Goal: Task Accomplishment & Management: Use online tool/utility

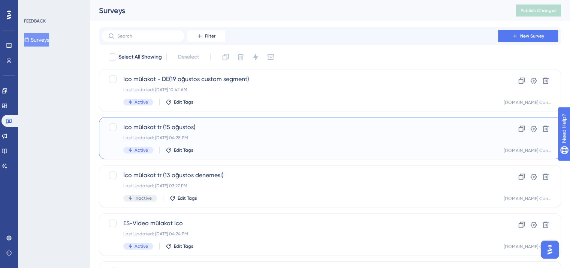
click at [230, 129] on span "Ico mülakat tr (15 ağustos)" at bounding box center [300, 127] width 354 height 9
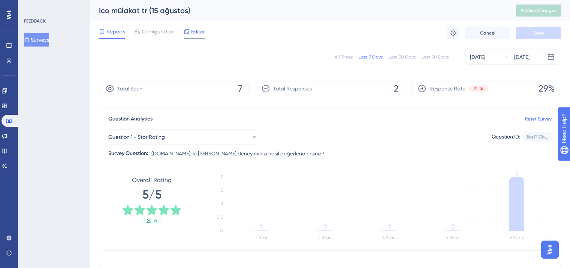
click at [199, 31] on span "Editor" at bounding box center [198, 31] width 14 height 9
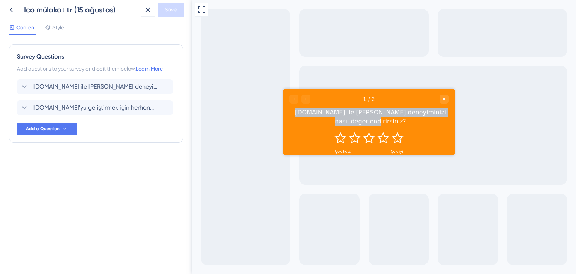
drag, startPoint x: 296, startPoint y: 114, endPoint x: 443, endPoint y: 115, distance: 146.6
click at [443, 115] on div "[DOMAIN_NAME] ile [PERSON_NAME] deneyiminizi nasıl değerlendirirsiniz?" at bounding box center [370, 117] width 156 height 18
copy div "[DOMAIN_NAME] ile [PERSON_NAME] deneyiminizi nasıl değerlendirirsiniz?"
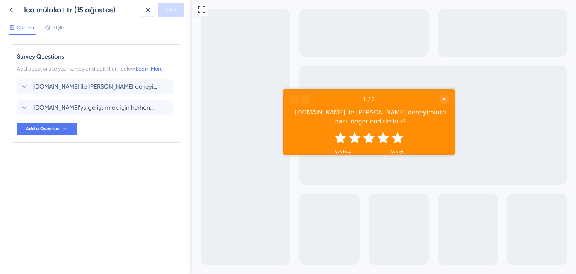
click at [396, 132] on icon "Rate 5 star" at bounding box center [397, 137] width 12 height 11
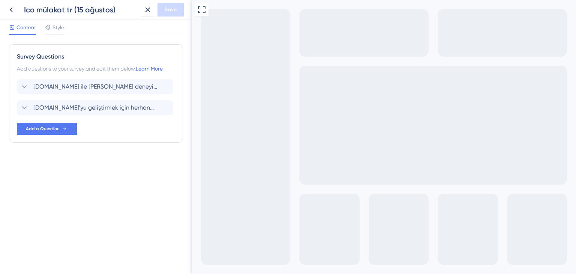
drag, startPoint x: 207, startPoint y: 297, endPoint x: 310, endPoint y: 308, distance: 104.1
copy div "[DOMAIN_NAME]'yu geliştirmek için herhangi bir öneriniz varsa paylaşabilir misi…"
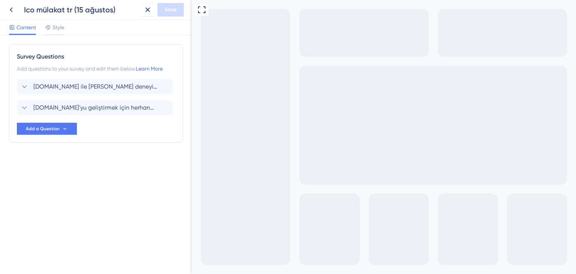
drag, startPoint x: 307, startPoint y: 306, endPoint x: 204, endPoint y: 295, distance: 104.1
copy div "[DOMAIN_NAME]'yu geliştirmek için herhangi bir öneriniz varsa paylaşabilir misi…"
click at [12, 11] on icon at bounding box center [11, 9] width 3 height 5
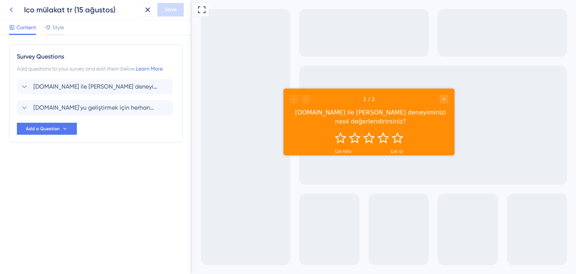
click at [7, 9] on icon at bounding box center [11, 9] width 9 height 9
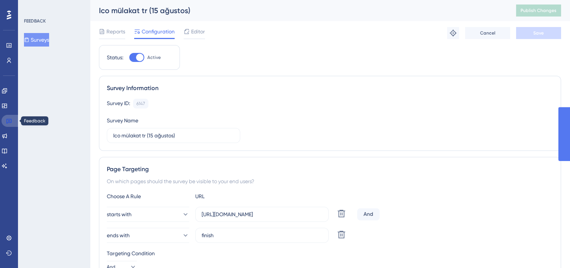
click at [9, 122] on icon at bounding box center [9, 121] width 6 height 6
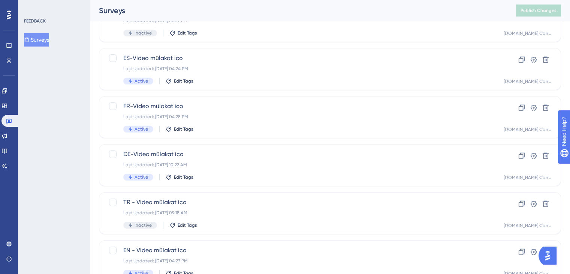
scroll to position [187, 0]
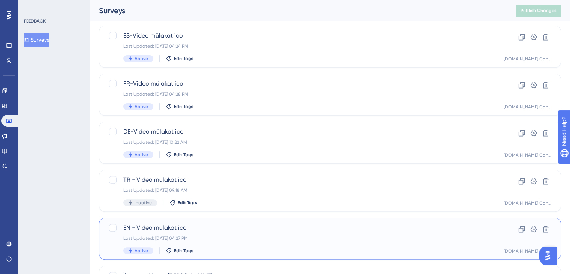
click at [261, 228] on span "EN - Video mülakat ico" at bounding box center [300, 227] width 354 height 9
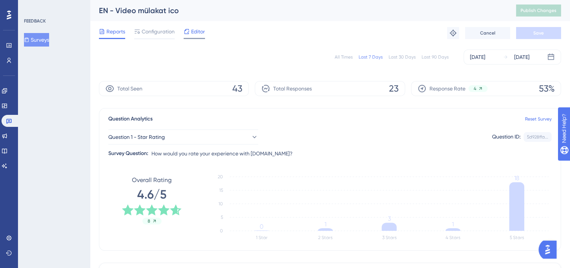
click at [195, 33] on span "Editor" at bounding box center [198, 31] width 14 height 9
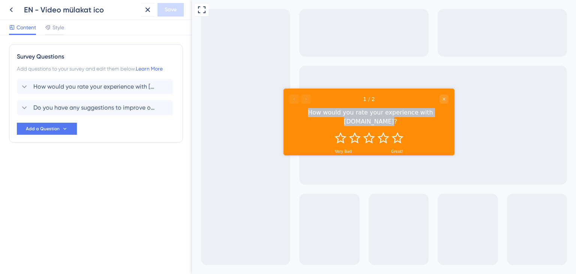
drag, startPoint x: 300, startPoint y: 112, endPoint x: 445, endPoint y: 112, distance: 145.5
click at [445, 112] on div "How would you rate your experience with [DOMAIN_NAME]?" at bounding box center [370, 117] width 156 height 18
copy div "How would you rate your experience with [DOMAIN_NAME]?"
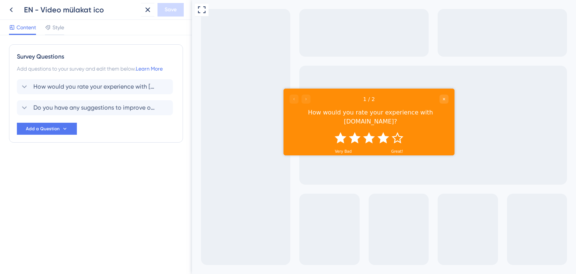
click at [387, 132] on icon "Rate 4 star" at bounding box center [383, 137] width 12 height 11
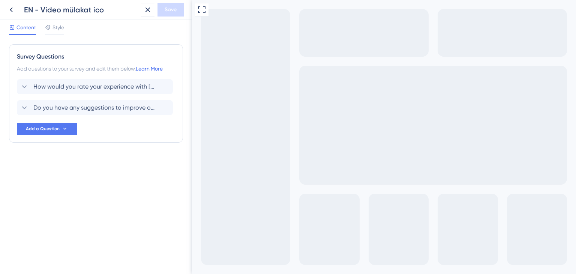
drag, startPoint x: 204, startPoint y: 298, endPoint x: 284, endPoint y: 307, distance: 80.3
copy div "Do you have any suggestions to improve our product?"
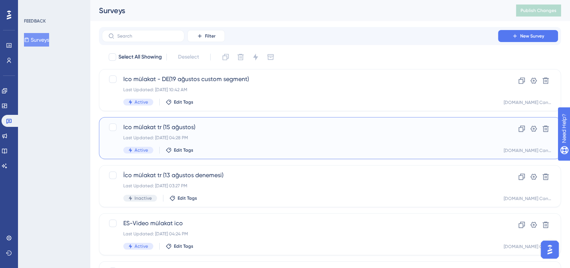
click at [362, 126] on span "Ico mülakat tr (15 ağustos)" at bounding box center [300, 127] width 354 height 9
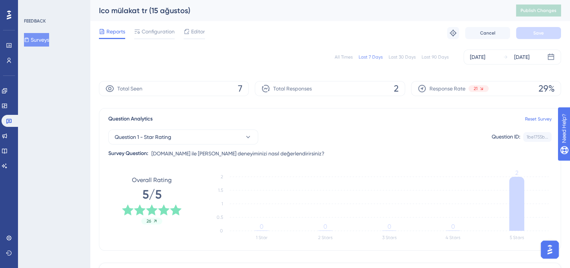
click at [388, 87] on div "Total Responses 2" at bounding box center [330, 88] width 150 height 15
click at [398, 87] on span "2" at bounding box center [396, 88] width 5 height 12
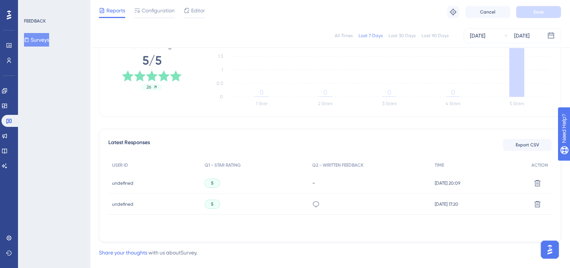
scroll to position [144, 0]
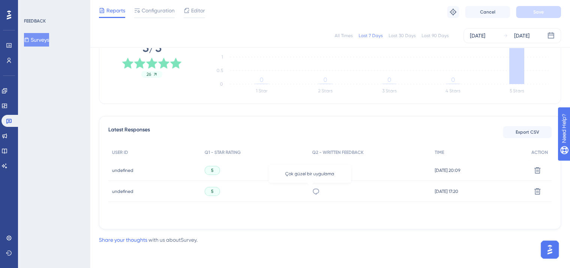
click at [312, 191] on icon at bounding box center [315, 190] width 7 height 7
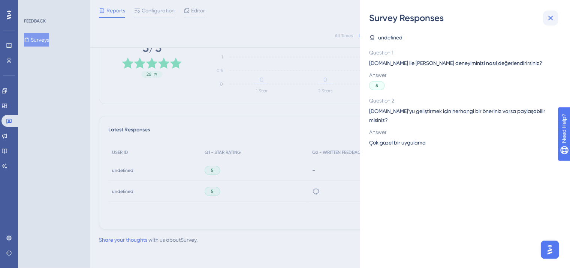
click at [550, 22] on icon at bounding box center [550, 17] width 9 height 9
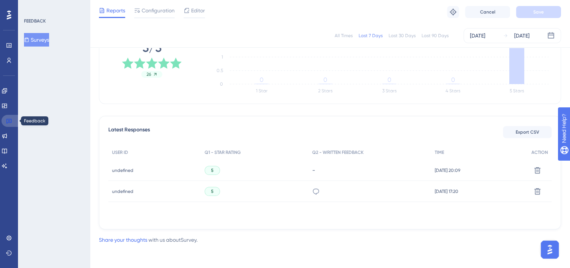
click at [7, 120] on icon at bounding box center [9, 121] width 6 height 6
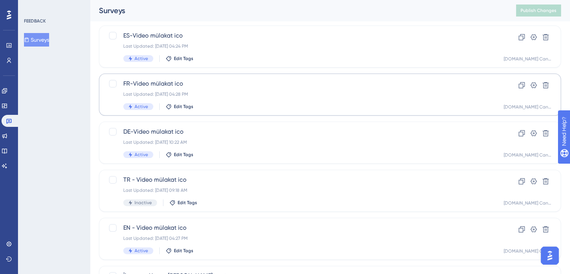
scroll to position [262, 0]
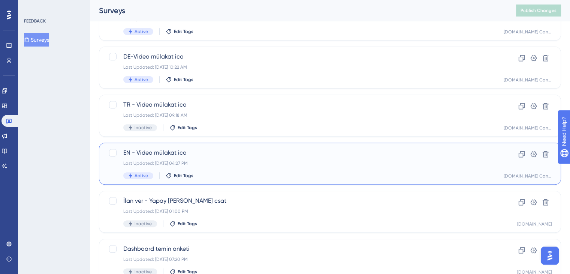
click at [236, 154] on span "EN - Video mülakat ico" at bounding box center [300, 152] width 354 height 9
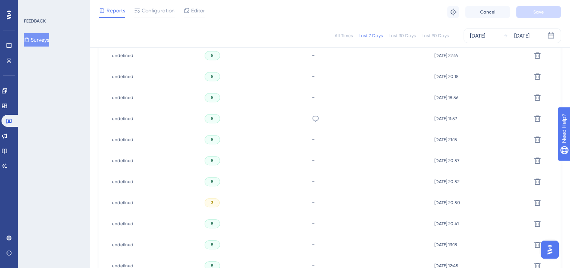
scroll to position [450, 0]
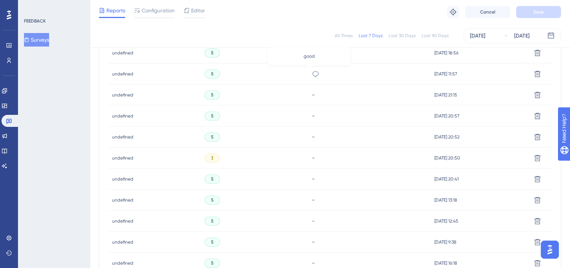
click at [313, 74] on icon at bounding box center [316, 74] width 6 height 6
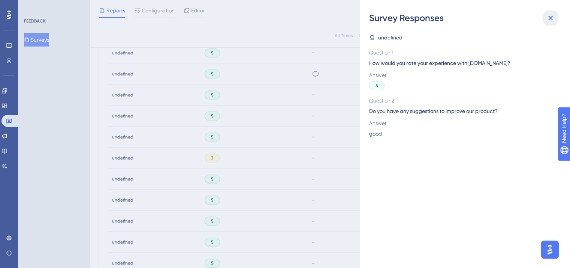
click at [553, 20] on icon at bounding box center [550, 17] width 9 height 9
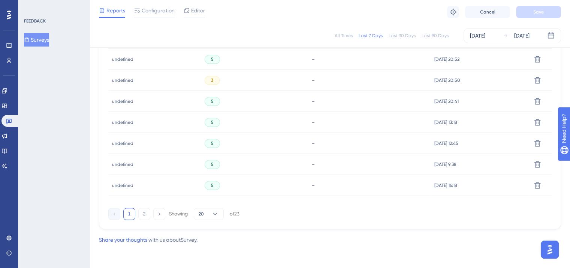
scroll to position [303, 0]
